Goal: Navigation & Orientation: Find specific page/section

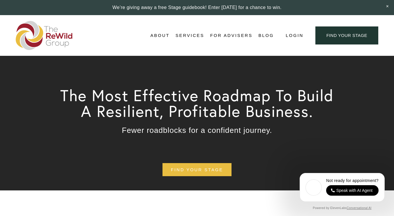
click at [0, 0] on span "Self-Guided" at bounding box center [0, 0] width 0 height 0
